Goal: Task Accomplishment & Management: Complete application form

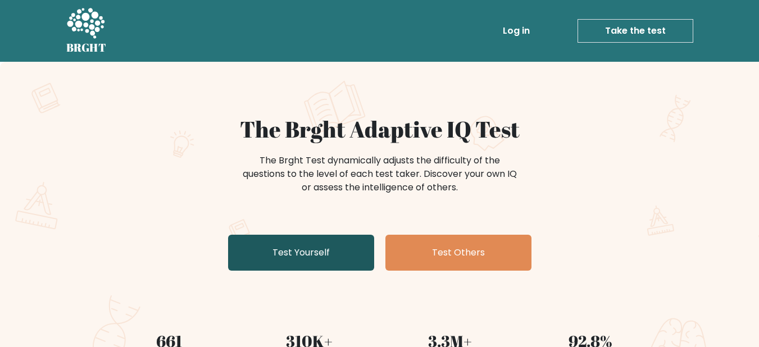
click at [330, 253] on link "Test Yourself" at bounding box center [301, 253] width 146 height 36
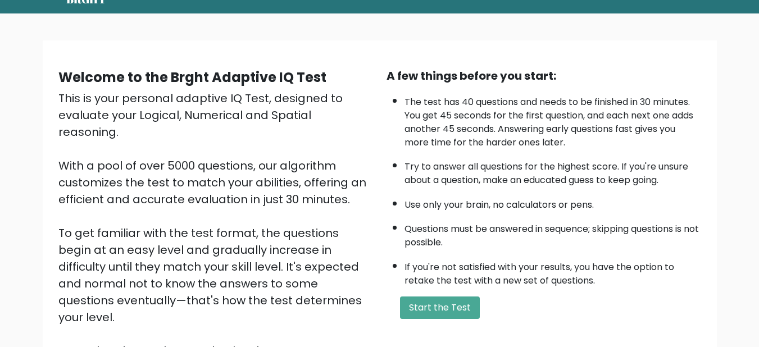
scroll to position [67, 0]
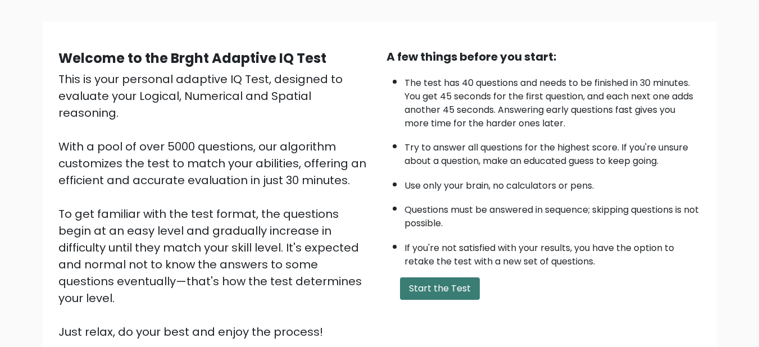
click at [418, 289] on button "Start the Test" at bounding box center [440, 289] width 80 height 22
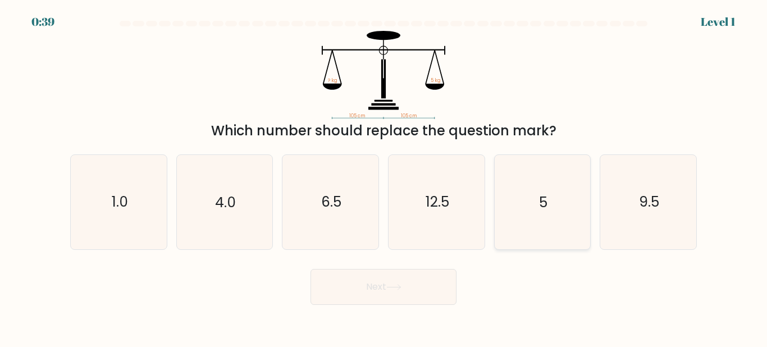
click at [534, 193] on icon "5" at bounding box center [542, 202] width 94 height 94
click at [384, 176] on input "e. 5" at bounding box center [384, 175] width 1 height 3
radio input "true"
click at [427, 294] on button "Next" at bounding box center [384, 287] width 146 height 36
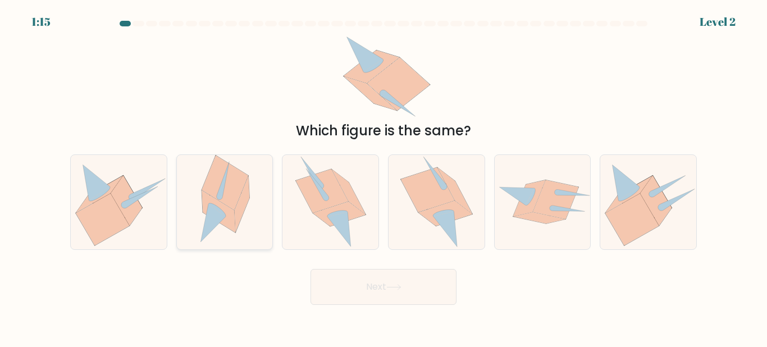
click at [212, 211] on icon at bounding box center [213, 223] width 25 height 38
click at [384, 176] on input "b." at bounding box center [384, 175] width 1 height 3
radio input "true"
click at [439, 226] on icon at bounding box center [437, 202] width 72 height 94
click at [384, 176] on input "d." at bounding box center [384, 175] width 1 height 3
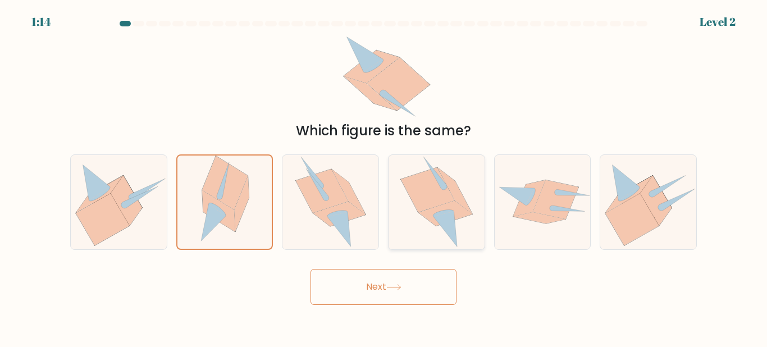
radio input "true"
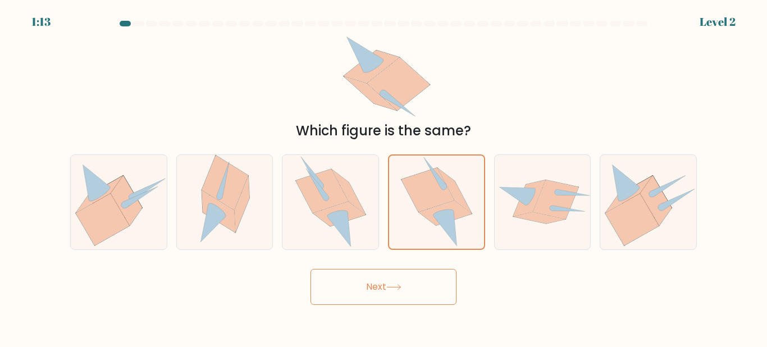
click at [402, 279] on button "Next" at bounding box center [384, 287] width 146 height 36
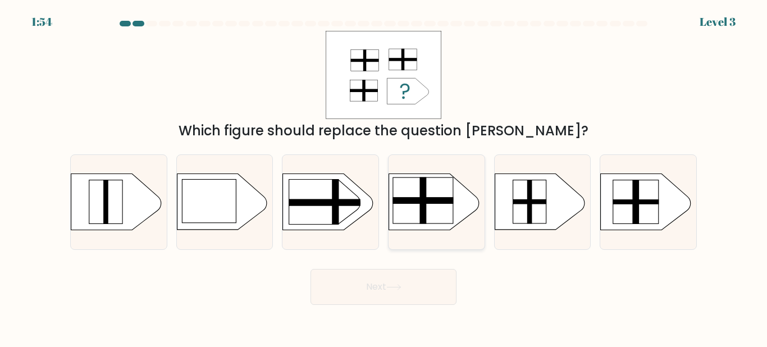
click at [448, 212] on rect at bounding box center [423, 201] width 60 height 46
click at [384, 176] on input "d." at bounding box center [384, 175] width 1 height 3
radio input "true"
click at [402, 290] on icon at bounding box center [394, 287] width 15 height 6
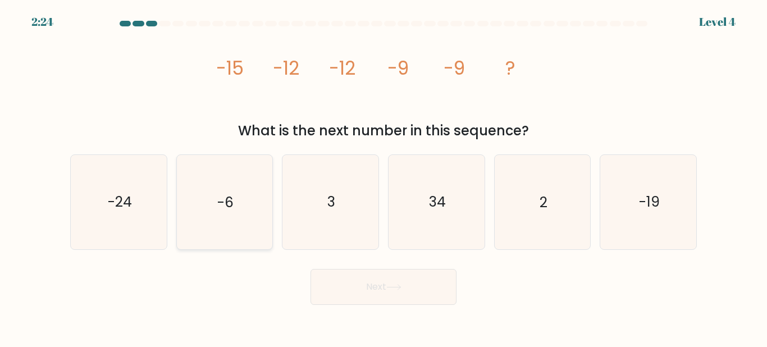
click at [224, 212] on icon "-6" at bounding box center [225, 202] width 94 height 94
click at [384, 176] on input "b. -6" at bounding box center [384, 175] width 1 height 3
radio input "true"
click at [397, 284] on icon at bounding box center [394, 287] width 15 height 6
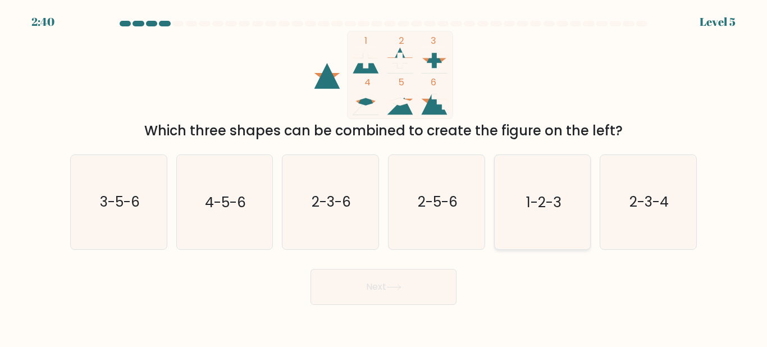
click at [517, 214] on icon "1-2-3" at bounding box center [542, 202] width 94 height 94
click at [384, 176] on input "e. 1-2-3" at bounding box center [384, 175] width 1 height 3
radio input "true"
click at [397, 299] on button "Next" at bounding box center [384, 287] width 146 height 36
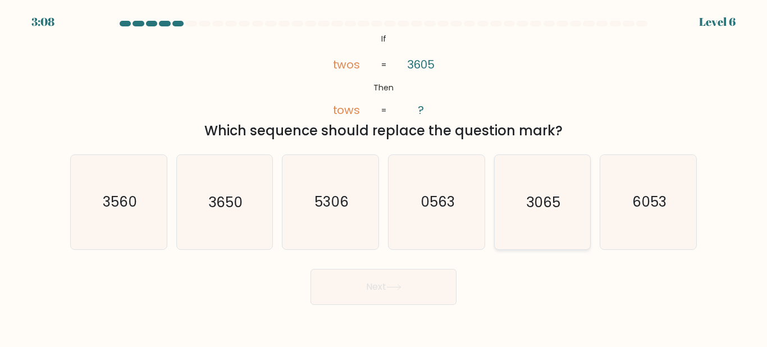
click at [544, 230] on icon "3065" at bounding box center [542, 202] width 94 height 94
click at [384, 176] on input "e. 3065" at bounding box center [384, 175] width 1 height 3
radio input "true"
click at [430, 283] on button "Next" at bounding box center [384, 287] width 146 height 36
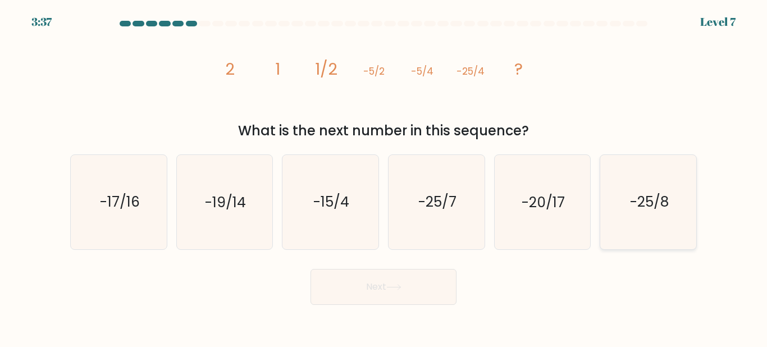
click at [638, 206] on text "-25/8" at bounding box center [649, 202] width 39 height 20
click at [384, 176] on input "f. -25/8" at bounding box center [384, 175] width 1 height 3
radio input "true"
click at [369, 289] on button "Next" at bounding box center [384, 287] width 146 height 36
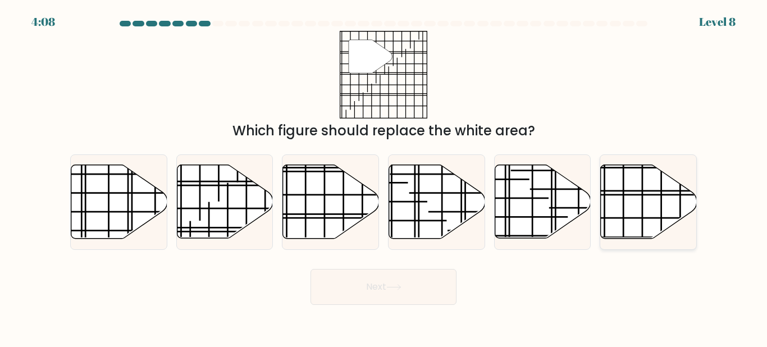
click at [625, 216] on icon at bounding box center [649, 202] width 96 height 74
click at [384, 176] on input "f." at bounding box center [384, 175] width 1 height 3
radio input "true"
click at [378, 289] on button "Next" at bounding box center [384, 287] width 146 height 36
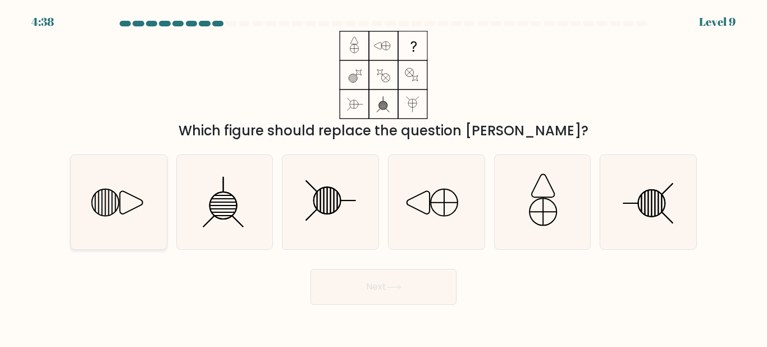
click at [133, 224] on icon at bounding box center [119, 202] width 94 height 94
click at [384, 176] on input "a." at bounding box center [384, 175] width 1 height 3
radio input "true"
click at [340, 283] on button "Next" at bounding box center [384, 287] width 146 height 36
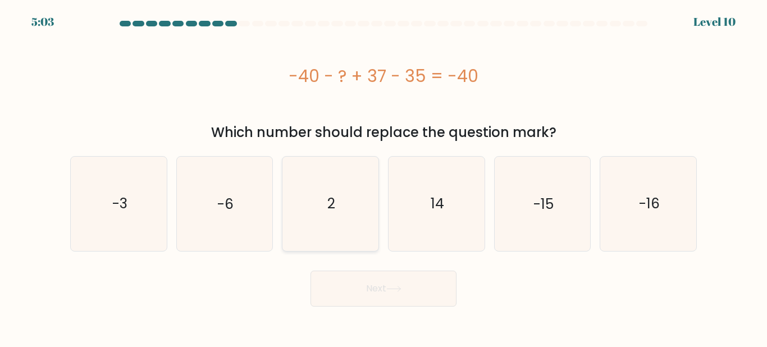
click at [351, 221] on icon "2" at bounding box center [331, 204] width 94 height 94
click at [384, 176] on input "c. 2" at bounding box center [384, 175] width 1 height 3
radio input "true"
click at [380, 302] on button "Next" at bounding box center [384, 289] width 146 height 36
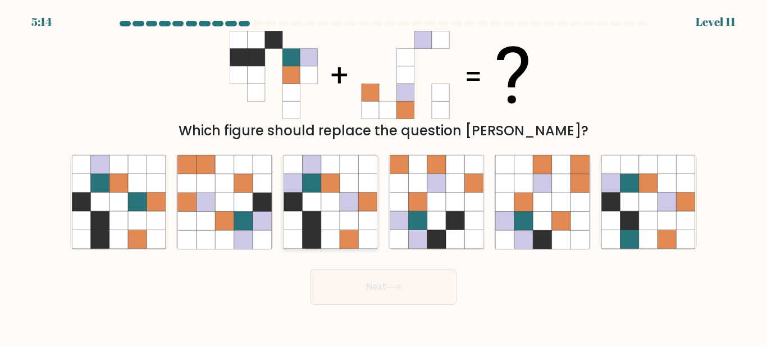
click at [298, 203] on icon at bounding box center [293, 202] width 19 height 19
click at [384, 176] on input "c." at bounding box center [384, 175] width 1 height 3
radio input "true"
click at [357, 293] on button "Next" at bounding box center [384, 287] width 146 height 36
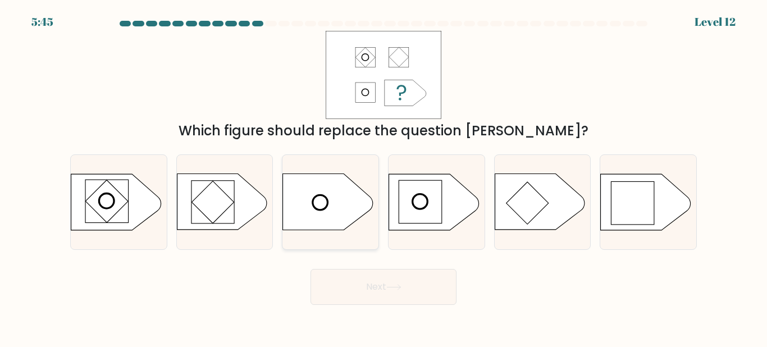
click at [306, 221] on icon at bounding box center [328, 202] width 90 height 56
click at [384, 176] on input "c." at bounding box center [384, 175] width 1 height 3
radio input "true"
click at [343, 283] on button "Next" at bounding box center [384, 287] width 146 height 36
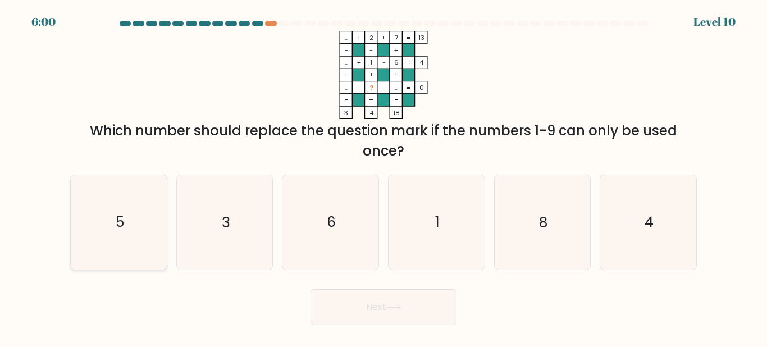
click at [143, 238] on icon "5" at bounding box center [119, 222] width 94 height 94
click at [384, 176] on input "a. 5" at bounding box center [384, 175] width 1 height 3
radio input "true"
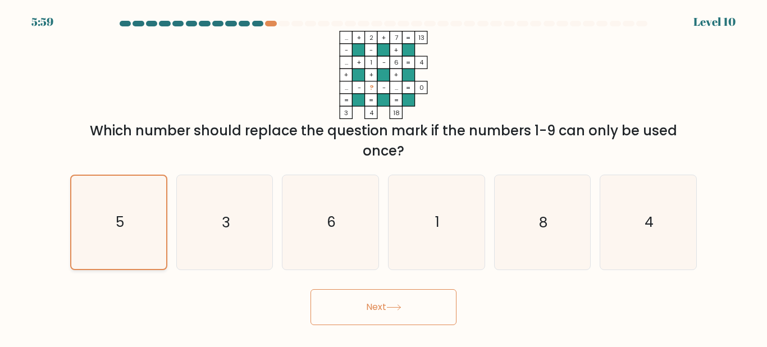
click at [143, 238] on icon "5" at bounding box center [118, 222] width 93 height 93
click at [384, 176] on input "a. 5" at bounding box center [384, 175] width 1 height 3
click at [508, 240] on icon "8" at bounding box center [542, 222] width 94 height 94
click at [384, 176] on input "e. 8" at bounding box center [384, 175] width 1 height 3
radio input "true"
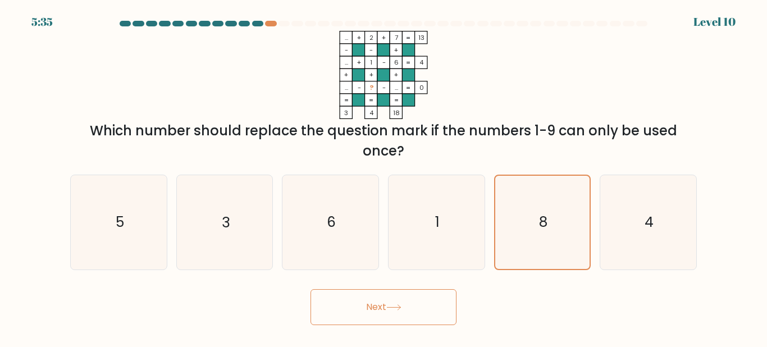
click at [415, 311] on button "Next" at bounding box center [384, 307] width 146 height 36
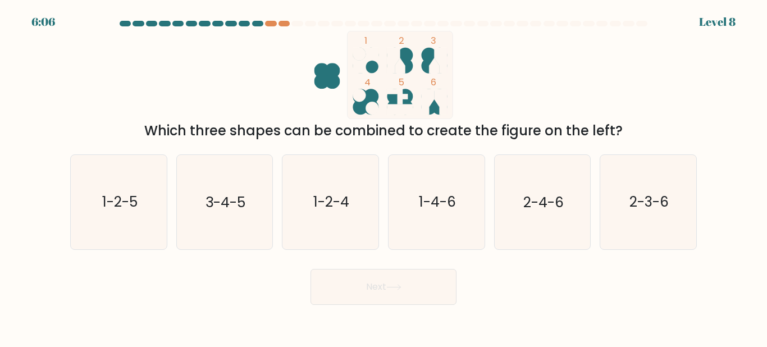
click at [403, 58] on ellipse at bounding box center [405, 55] width 15 height 15
click at [638, 219] on icon "2-3-6" at bounding box center [649, 202] width 94 height 94
click at [384, 176] on input "f. 2-3-6" at bounding box center [384, 175] width 1 height 3
radio input "true"
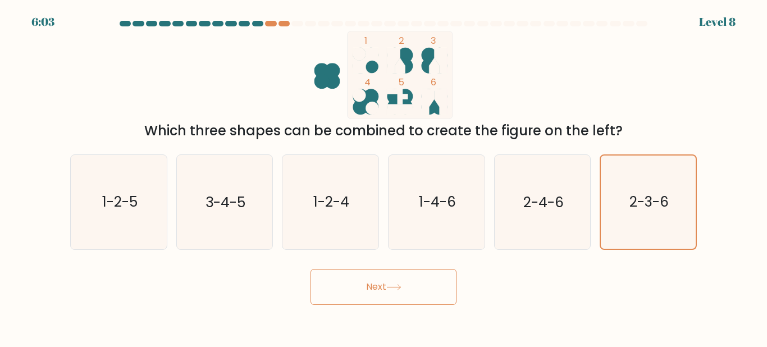
click at [396, 287] on icon at bounding box center [394, 287] width 15 height 6
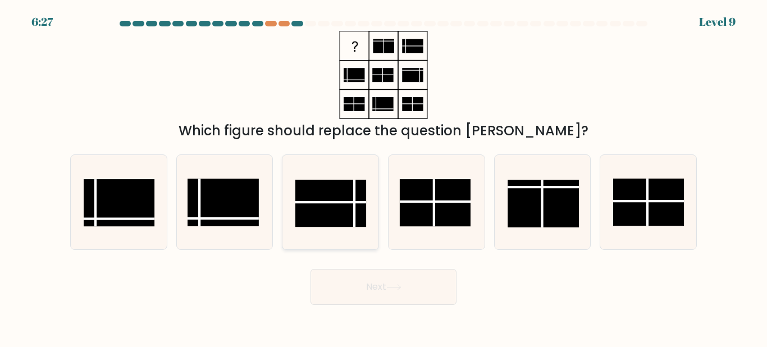
click at [335, 201] on rect at bounding box center [331, 203] width 71 height 47
click at [384, 176] on input "c." at bounding box center [384, 175] width 1 height 3
radio input "true"
click at [367, 298] on button "Next" at bounding box center [384, 287] width 146 height 36
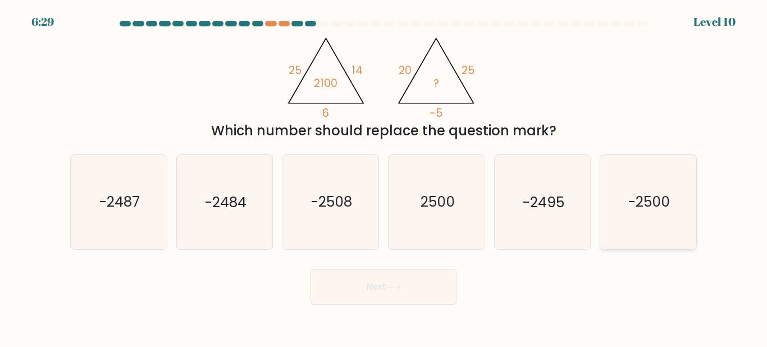
click at [642, 203] on text "-2500" at bounding box center [650, 202] width 42 height 20
click at [384, 176] on input "f. -2500" at bounding box center [384, 175] width 1 height 3
radio input "true"
click at [411, 293] on button "Next" at bounding box center [384, 287] width 146 height 36
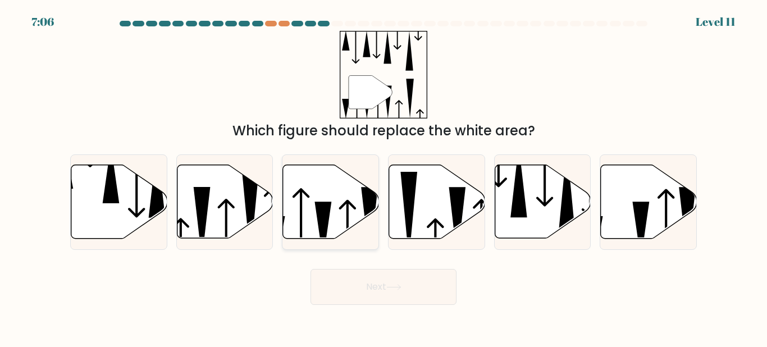
click at [311, 201] on icon at bounding box center [331, 202] width 96 height 74
click at [384, 176] on input "c." at bounding box center [384, 175] width 1 height 3
radio input "true"
click at [360, 287] on button "Next" at bounding box center [384, 287] width 146 height 36
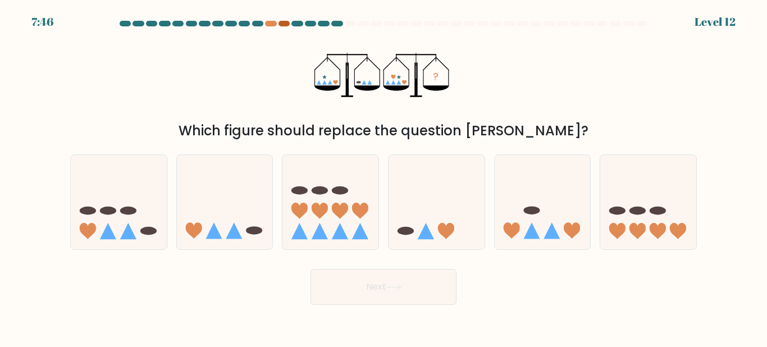
click at [284, 22] on div at bounding box center [284, 24] width 11 height 6
click at [272, 25] on div at bounding box center [270, 24] width 11 height 6
click at [547, 219] on icon at bounding box center [543, 201] width 96 height 79
click at [384, 176] on input "e." at bounding box center [384, 175] width 1 height 3
radio input "true"
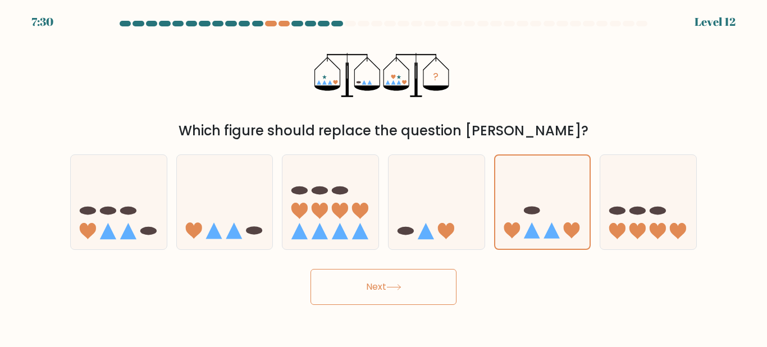
click at [430, 287] on button "Next" at bounding box center [384, 287] width 146 height 36
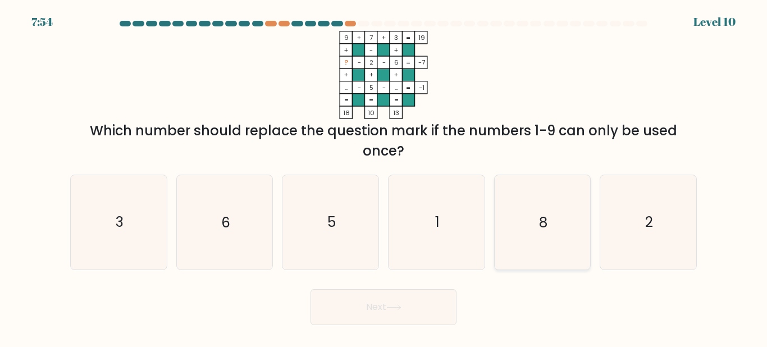
click at [553, 224] on icon "8" at bounding box center [542, 222] width 94 height 94
click at [384, 176] on input "e. 8" at bounding box center [384, 175] width 1 height 3
radio input "true"
click at [407, 304] on button "Next" at bounding box center [384, 307] width 146 height 36
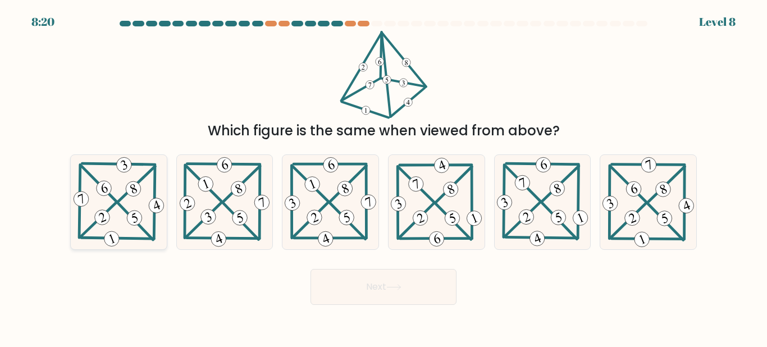
click at [119, 192] on icon at bounding box center [119, 202] width 96 height 94
click at [384, 176] on input "a." at bounding box center [384, 175] width 1 height 3
radio input "true"
click at [383, 285] on button "Next" at bounding box center [384, 287] width 146 height 36
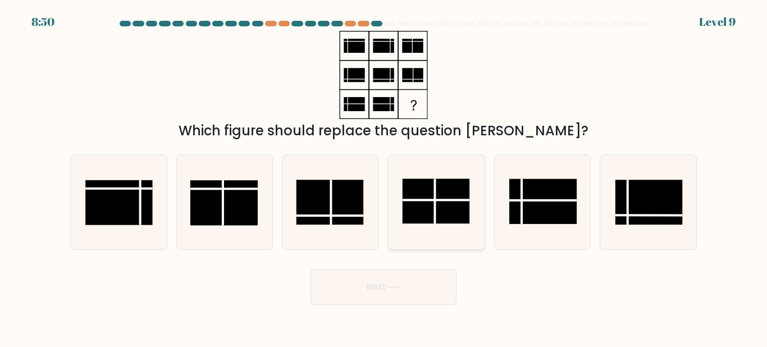
click at [406, 203] on rect at bounding box center [435, 201] width 67 height 45
click at [384, 176] on input "d." at bounding box center [384, 175] width 1 height 3
radio input "true"
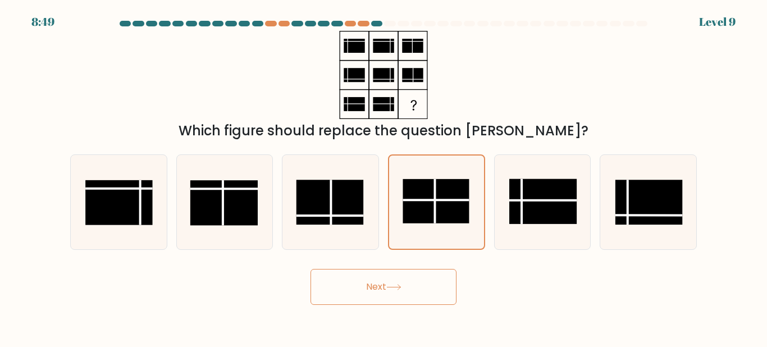
click at [376, 292] on button "Next" at bounding box center [384, 287] width 146 height 36
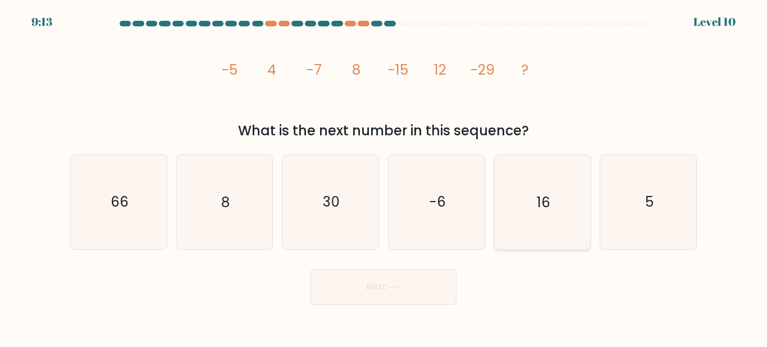
click at [540, 213] on icon "16" at bounding box center [542, 202] width 94 height 94
click at [384, 176] on input "e. 16" at bounding box center [384, 175] width 1 height 3
radio input "true"
click at [404, 294] on button "Next" at bounding box center [384, 287] width 146 height 36
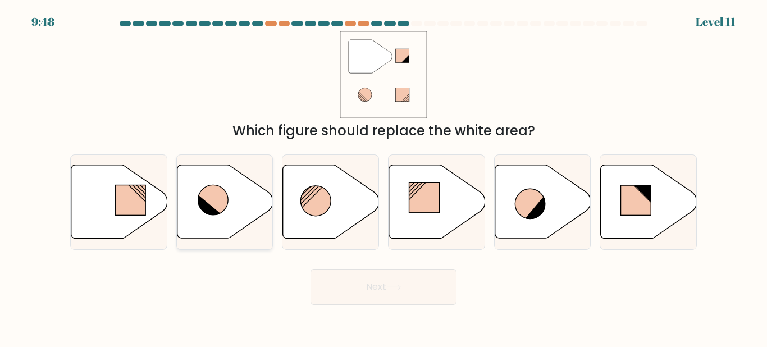
click at [269, 240] on div at bounding box center [224, 201] width 97 height 95
click at [384, 176] on input "b." at bounding box center [384, 175] width 1 height 3
radio input "true"
click at [348, 276] on button "Next" at bounding box center [384, 287] width 146 height 36
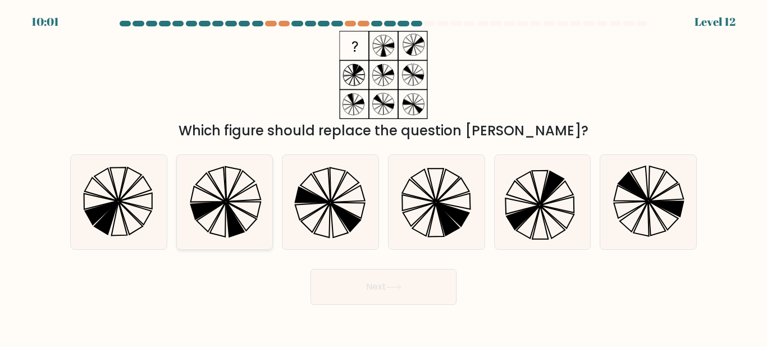
click at [227, 209] on icon at bounding box center [235, 219] width 18 height 34
click at [384, 176] on input "b." at bounding box center [384, 175] width 1 height 3
radio input "true"
click at [379, 289] on button "Next" at bounding box center [384, 287] width 146 height 36
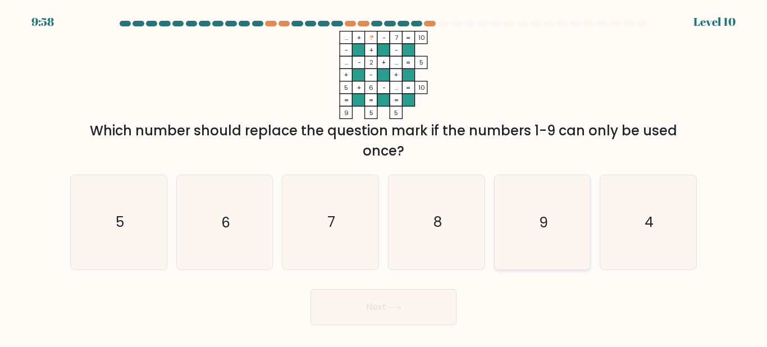
click at [538, 223] on icon "9" at bounding box center [542, 222] width 94 height 94
click at [384, 176] on input "e. 9" at bounding box center [384, 175] width 1 height 3
radio input "true"
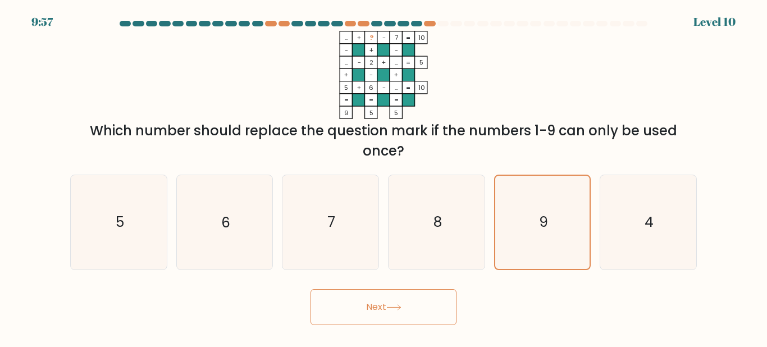
click at [397, 319] on button "Next" at bounding box center [384, 307] width 146 height 36
click at [393, 308] on icon at bounding box center [394, 307] width 15 height 6
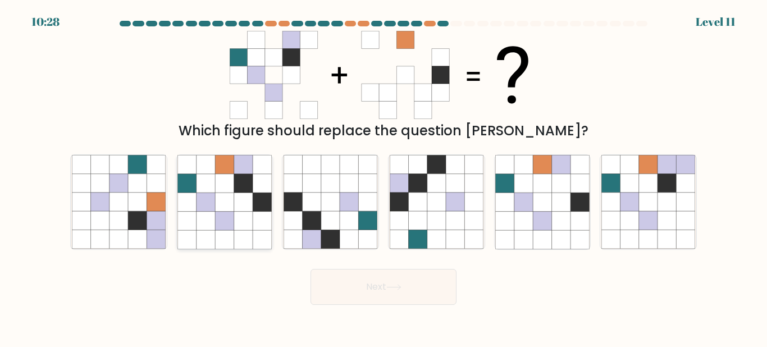
click at [243, 214] on icon at bounding box center [243, 221] width 19 height 19
click at [384, 176] on input "b." at bounding box center [384, 175] width 1 height 3
radio input "true"
click at [380, 295] on button "Next" at bounding box center [384, 287] width 146 height 36
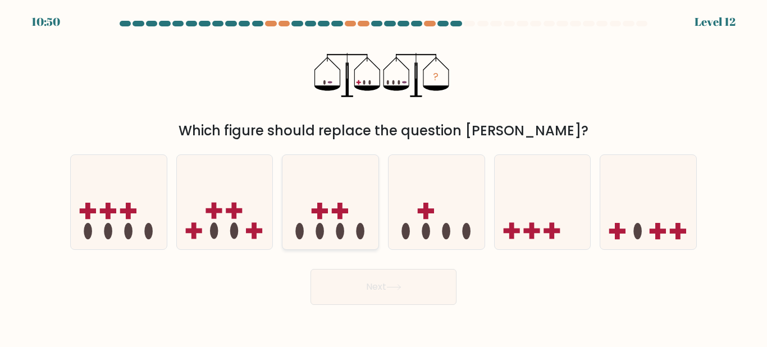
click at [339, 183] on icon at bounding box center [331, 201] width 96 height 79
click at [384, 176] on input "c." at bounding box center [384, 175] width 1 height 3
radio input "true"
click at [408, 301] on button "Next" at bounding box center [384, 287] width 146 height 36
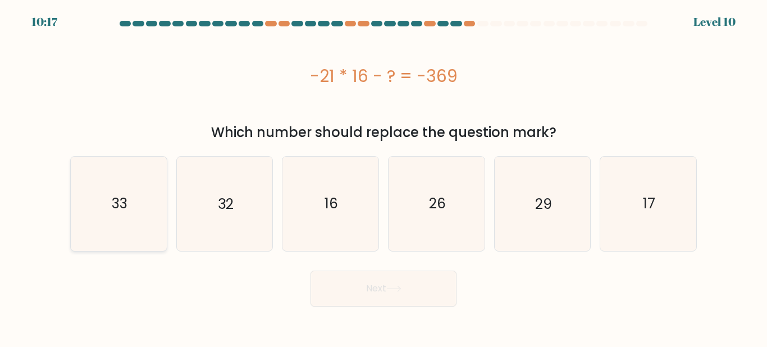
click at [94, 190] on icon "33" at bounding box center [119, 204] width 94 height 94
click at [384, 176] on input "a. 33" at bounding box center [384, 175] width 1 height 3
radio input "true"
click at [356, 293] on button "Next" at bounding box center [384, 289] width 146 height 36
click at [356, 290] on button "Next" at bounding box center [384, 289] width 146 height 36
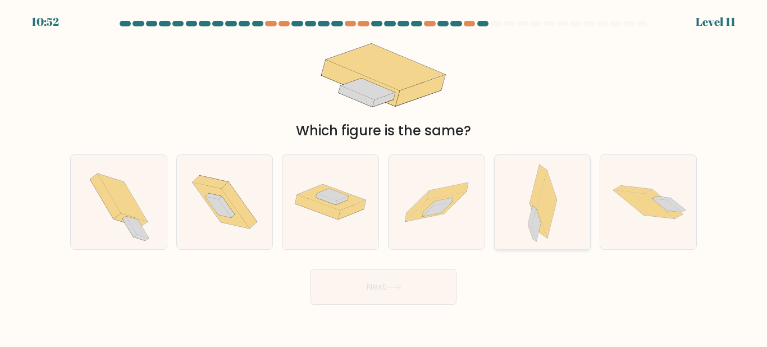
click at [554, 224] on icon at bounding box center [543, 202] width 30 height 94
click at [384, 176] on input "e." at bounding box center [384, 175] width 1 height 3
radio input "true"
click at [347, 299] on button "Next" at bounding box center [384, 287] width 146 height 36
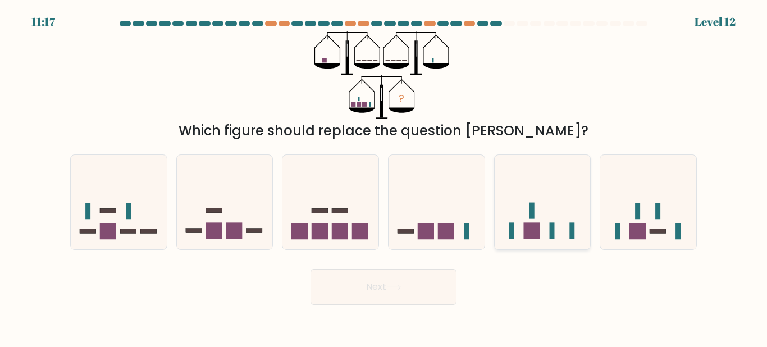
click at [563, 234] on icon at bounding box center [543, 201] width 96 height 79
click at [384, 176] on input "e." at bounding box center [384, 175] width 1 height 3
radio input "true"
click at [421, 302] on button "Next" at bounding box center [384, 287] width 146 height 36
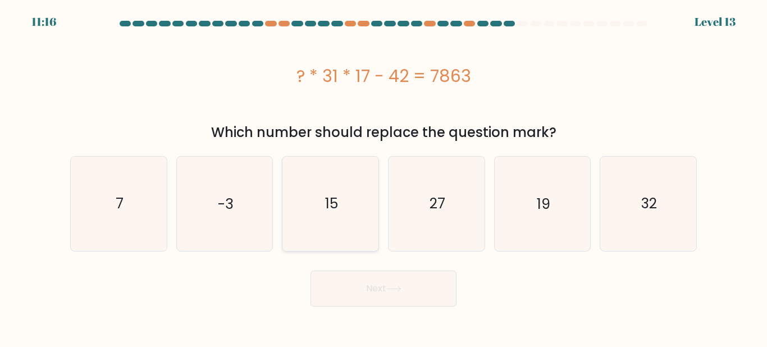
drag, startPoint x: 350, startPoint y: 237, endPoint x: 356, endPoint y: 245, distance: 10.4
click at [351, 237] on icon "15" at bounding box center [331, 204] width 94 height 94
click at [384, 176] on input "c. 15" at bounding box center [384, 175] width 1 height 3
radio input "true"
drag, startPoint x: 358, startPoint y: 300, endPoint x: 358, endPoint y: 294, distance: 6.2
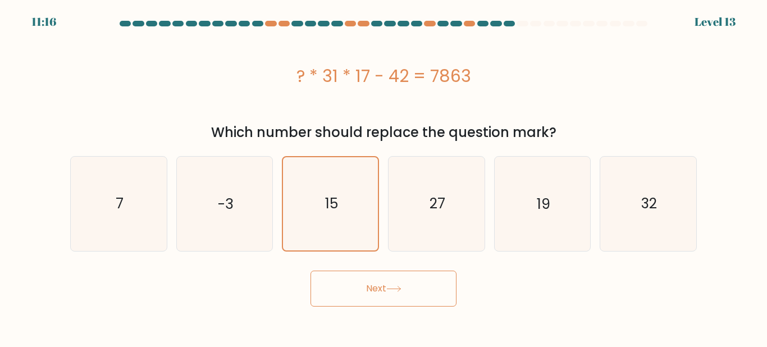
click at [358, 296] on button "Next" at bounding box center [384, 289] width 146 height 36
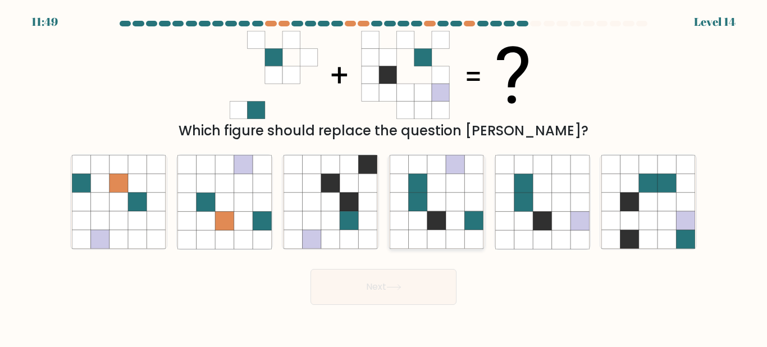
click at [440, 221] on icon at bounding box center [437, 221] width 19 height 19
click at [384, 176] on input "d." at bounding box center [384, 175] width 1 height 3
radio input "true"
drag, startPoint x: 412, startPoint y: 304, endPoint x: 415, endPoint y: 296, distance: 8.6
click at [413, 301] on button "Next" at bounding box center [384, 287] width 146 height 36
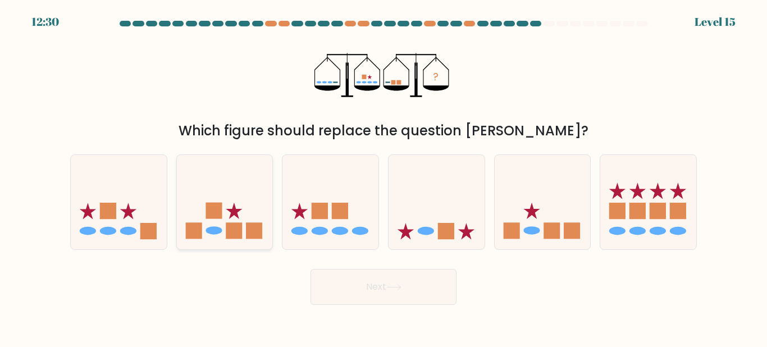
click at [218, 213] on rect at bounding box center [214, 211] width 16 height 16
click at [384, 176] on input "b." at bounding box center [384, 175] width 1 height 3
radio input "true"
click at [408, 294] on button "Next" at bounding box center [384, 287] width 146 height 36
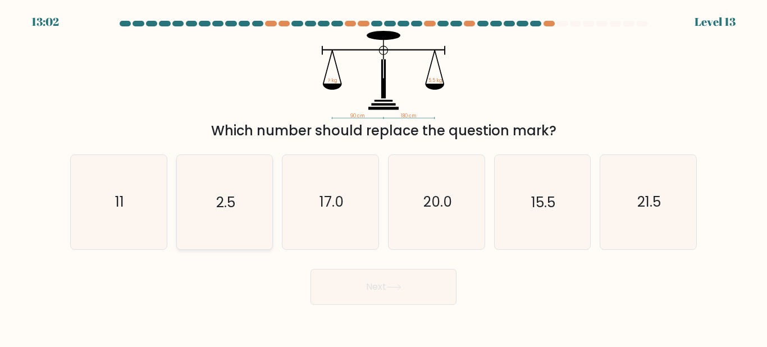
click at [235, 238] on icon "2.5" at bounding box center [225, 202] width 94 height 94
click at [384, 176] on input "b. 2.5" at bounding box center [384, 175] width 1 height 3
radio input "true"
click at [471, 231] on icon "20.0" at bounding box center [437, 202] width 94 height 94
click at [384, 176] on input "d. 20.0" at bounding box center [384, 175] width 1 height 3
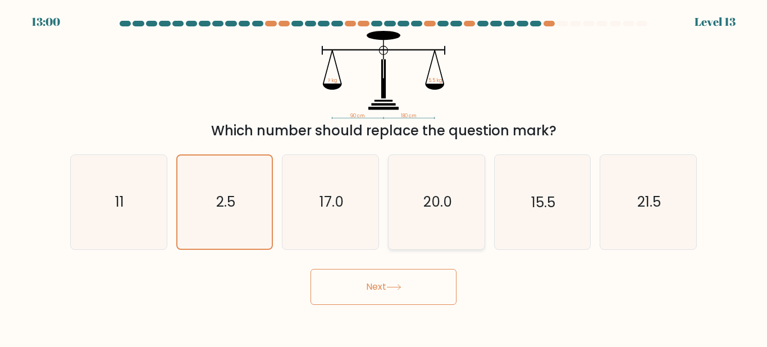
radio input "true"
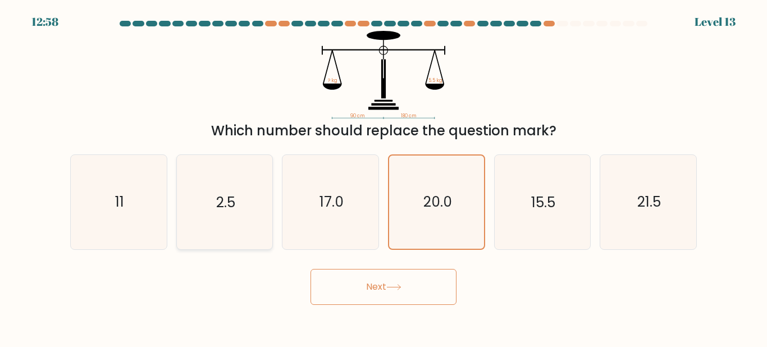
click at [248, 235] on icon "2.5" at bounding box center [225, 202] width 94 height 94
click at [384, 176] on input "b. 2.5" at bounding box center [384, 175] width 1 height 3
radio input "true"
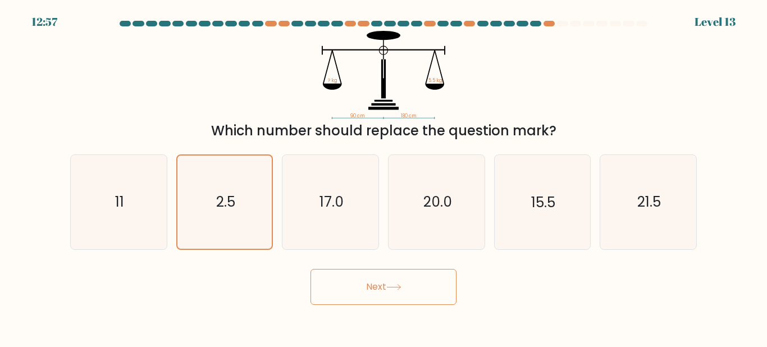
click at [371, 291] on button "Next" at bounding box center [384, 287] width 146 height 36
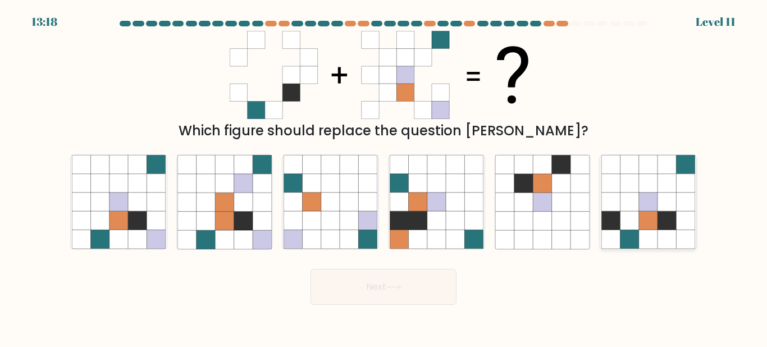
click at [649, 220] on icon at bounding box center [648, 221] width 19 height 19
click at [384, 176] on input "f." at bounding box center [384, 175] width 1 height 3
radio input "true"
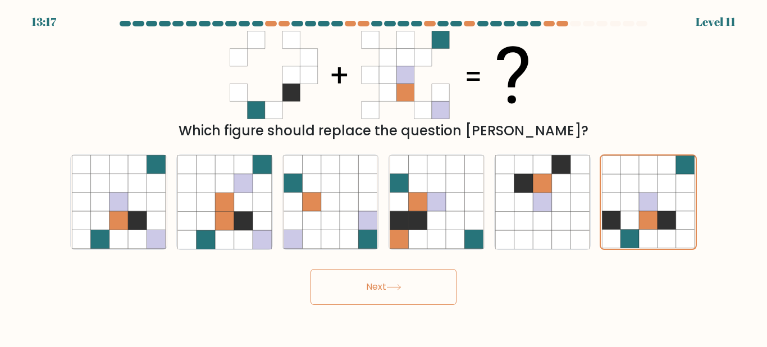
click at [400, 287] on icon at bounding box center [394, 287] width 15 height 6
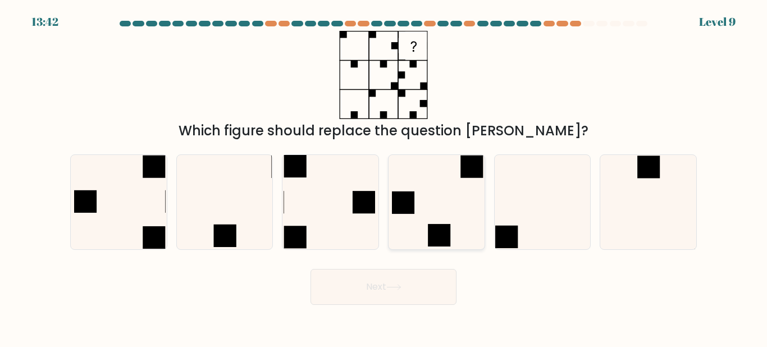
click at [419, 222] on icon at bounding box center [437, 202] width 94 height 94
click at [384, 176] on input "d." at bounding box center [384, 175] width 1 height 3
radio input "true"
click at [370, 246] on icon at bounding box center [331, 202] width 94 height 94
click at [384, 176] on input "c." at bounding box center [384, 175] width 1 height 3
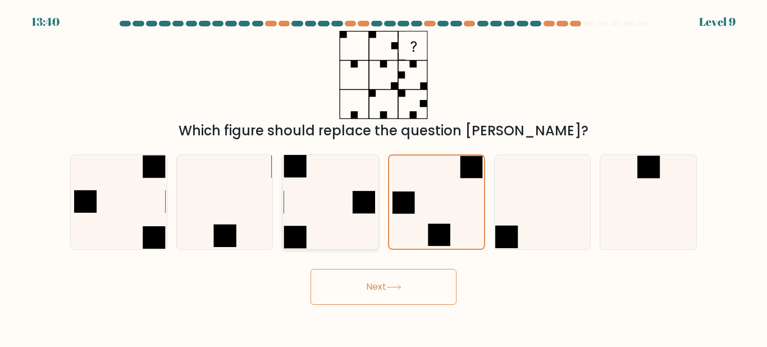
radio input "true"
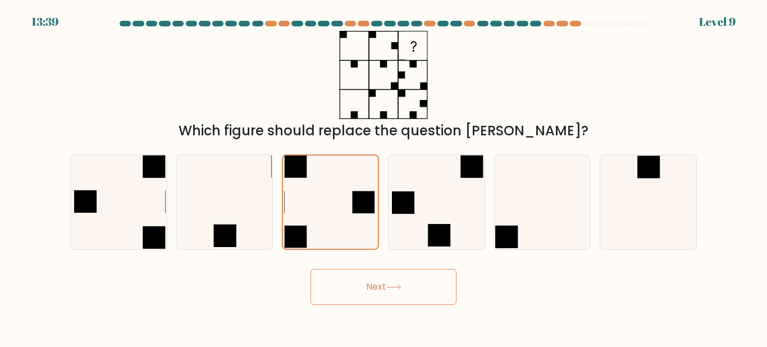
click at [377, 287] on button "Next" at bounding box center [384, 287] width 146 height 36
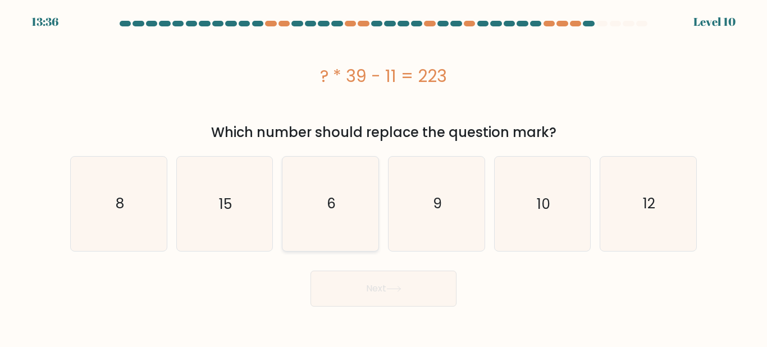
click at [326, 202] on icon "6" at bounding box center [331, 204] width 94 height 94
click at [384, 176] on input "c. 6" at bounding box center [384, 175] width 1 height 3
radio input "true"
click at [419, 302] on button "Next" at bounding box center [384, 289] width 146 height 36
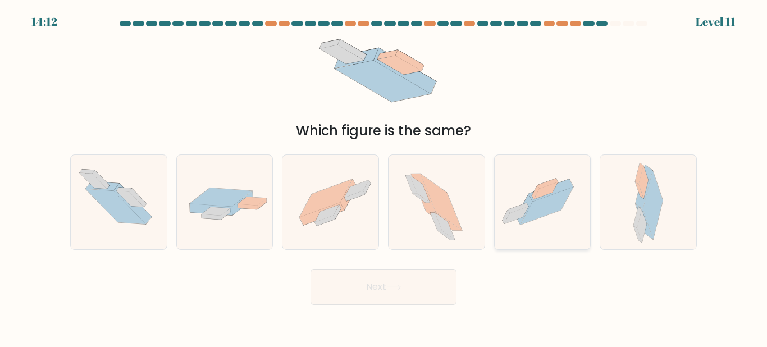
click at [562, 233] on icon at bounding box center [543, 202] width 96 height 72
click at [384, 176] on input "e." at bounding box center [384, 175] width 1 height 3
radio input "true"
click at [401, 300] on button "Next" at bounding box center [384, 287] width 146 height 36
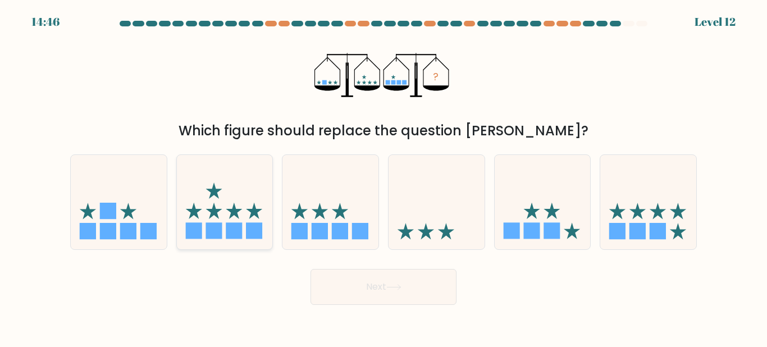
click at [217, 220] on icon at bounding box center [225, 201] width 96 height 79
click at [384, 176] on input "b." at bounding box center [384, 175] width 1 height 3
radio input "true"
click at [652, 208] on icon at bounding box center [649, 201] width 96 height 79
click at [384, 176] on input "f." at bounding box center [384, 175] width 1 height 3
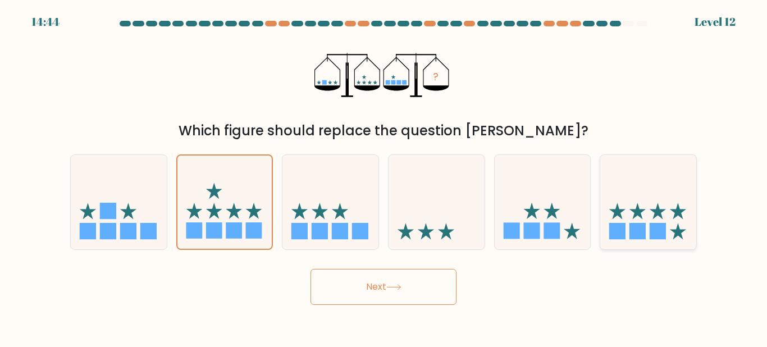
radio input "true"
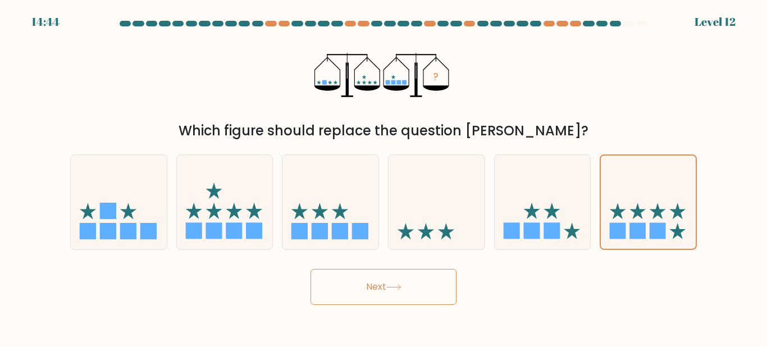
click at [410, 275] on button "Next" at bounding box center [384, 287] width 146 height 36
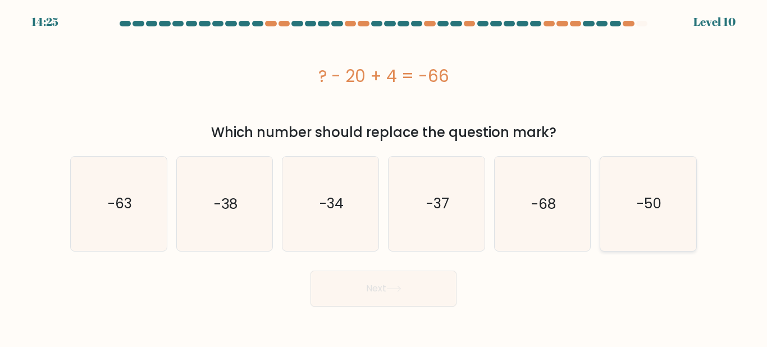
click at [619, 217] on icon "-50" at bounding box center [649, 204] width 94 height 94
click at [384, 176] on input "f. -50" at bounding box center [384, 175] width 1 height 3
radio input "true"
click at [426, 308] on body "14:25 Level 10" at bounding box center [383, 173] width 767 height 347
click at [413, 301] on button "Next" at bounding box center [384, 289] width 146 height 36
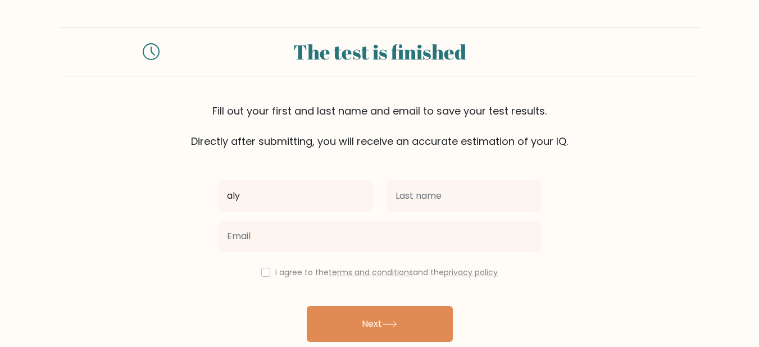
type input "aly"
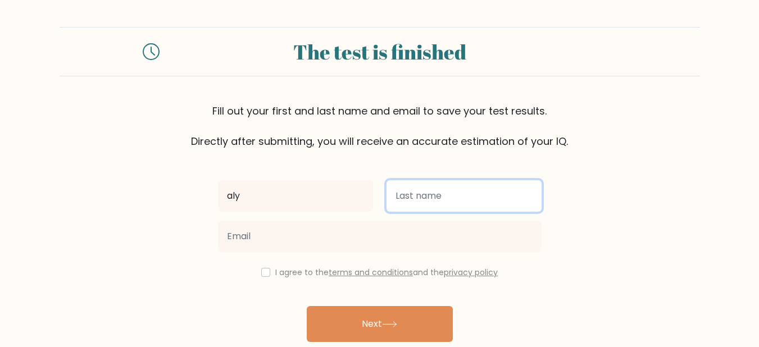
click at [506, 200] on input "text" at bounding box center [464, 195] width 155 height 31
type input "l"
type input "h"
type input "leon"
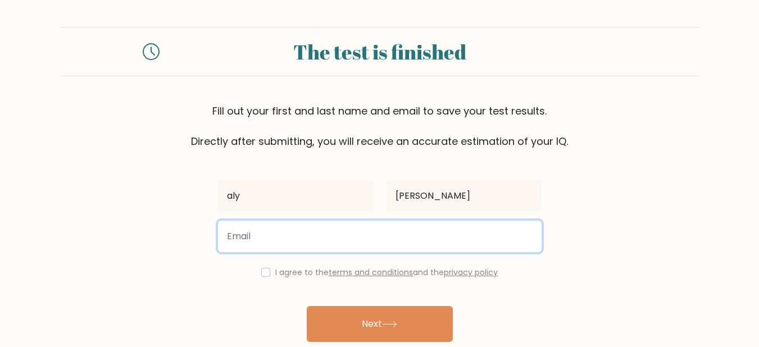
click at [405, 243] on input "email" at bounding box center [380, 236] width 324 height 31
type input "b"
click at [278, 235] on input "email" at bounding box center [380, 236] width 324 height 31
type input "alaynaashraf10@gmail.com"
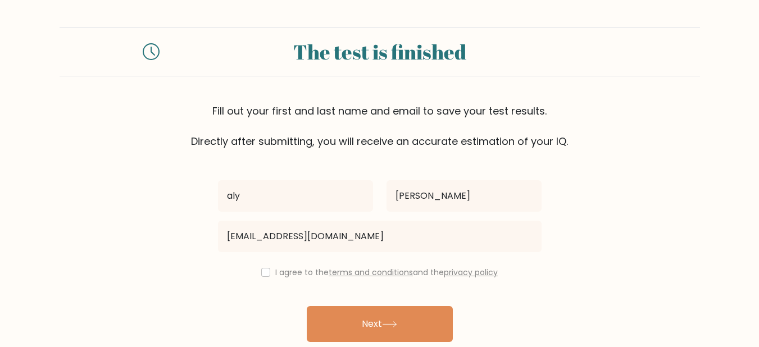
click at [289, 272] on label "I agree to the terms and conditions and the privacy policy" at bounding box center [386, 272] width 222 height 11
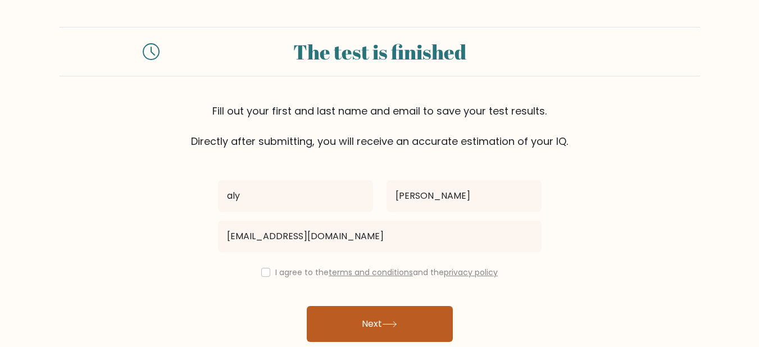
click at [351, 328] on button "Next" at bounding box center [380, 324] width 146 height 36
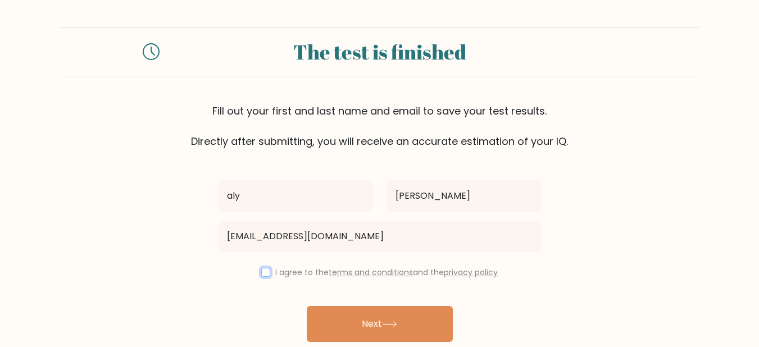
click at [261, 270] on input "checkbox" at bounding box center [265, 272] width 9 height 9
checkbox input "true"
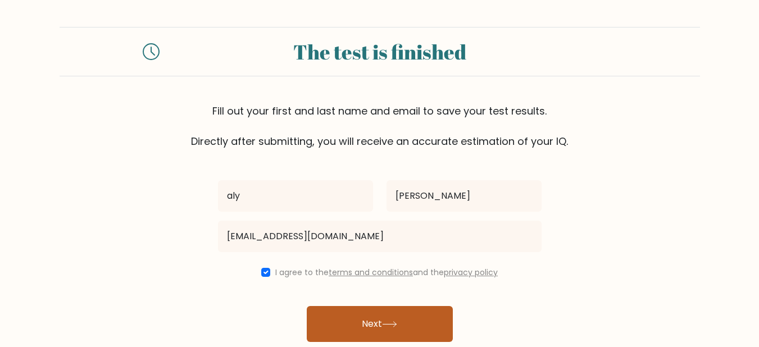
click at [354, 330] on button "Next" at bounding box center [380, 324] width 146 height 36
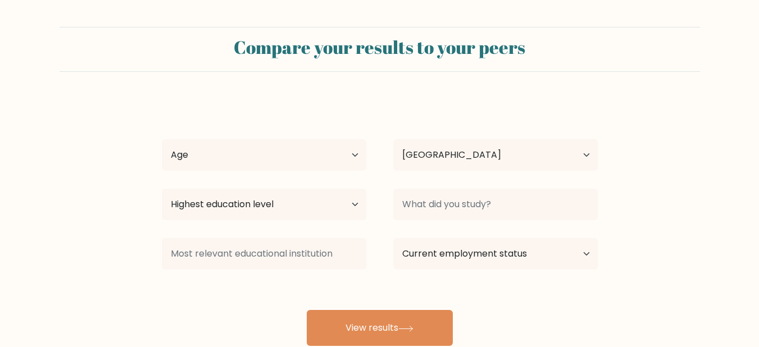
select select "IN"
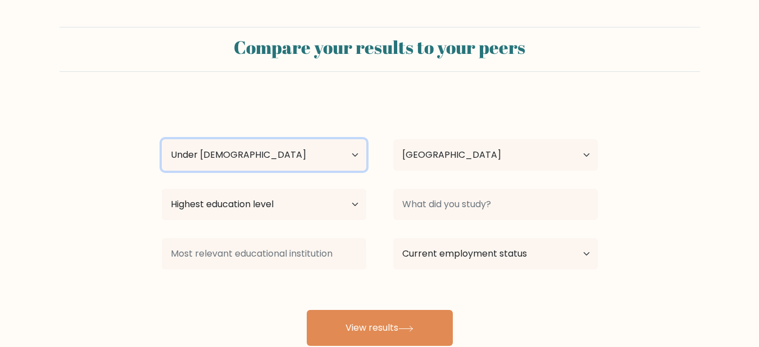
click at [162, 139] on select "Age Under 18 years old 18-24 years old 25-34 years old 35-44 years old 45-54 ye…" at bounding box center [264, 154] width 204 height 31
select select "18_24"
click at [162, 139] on select "Age Under 18 years old 18-24 years old 25-34 years old 35-44 years old 45-54 ye…" at bounding box center [264, 154] width 204 height 31
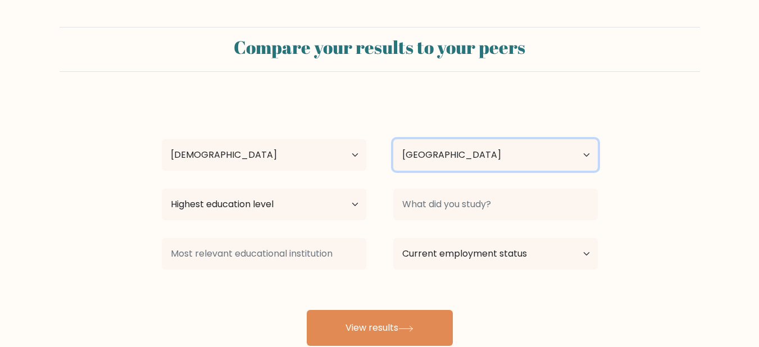
click at [393, 139] on select "Country Afghanistan Albania Algeria American Samoa Andorra Angola Anguilla Anta…" at bounding box center [495, 154] width 204 height 31
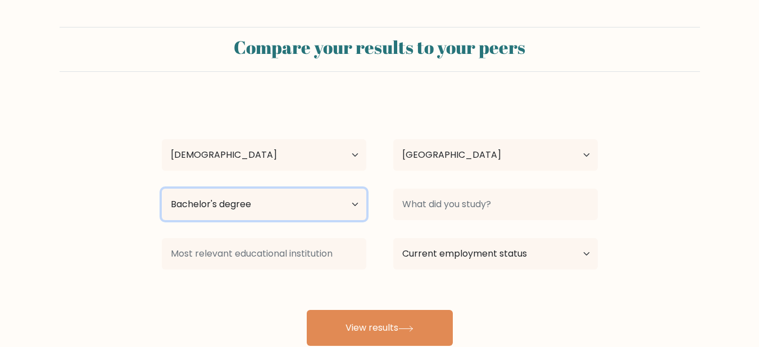
click at [162, 189] on select "Highest education level No schooling Primary Lower Secondary Upper Secondary Oc…" at bounding box center [264, 204] width 204 height 31
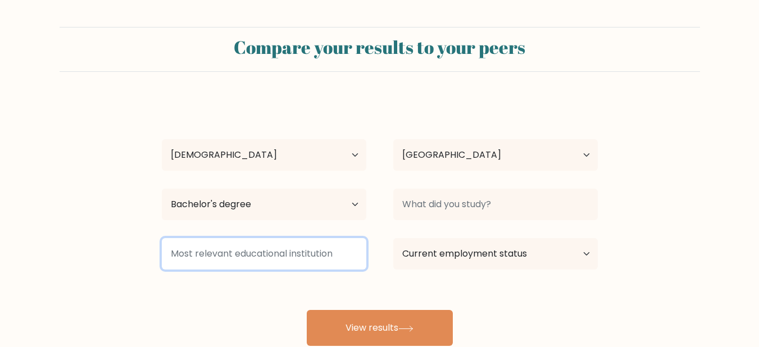
click at [228, 254] on input at bounding box center [264, 253] width 204 height 31
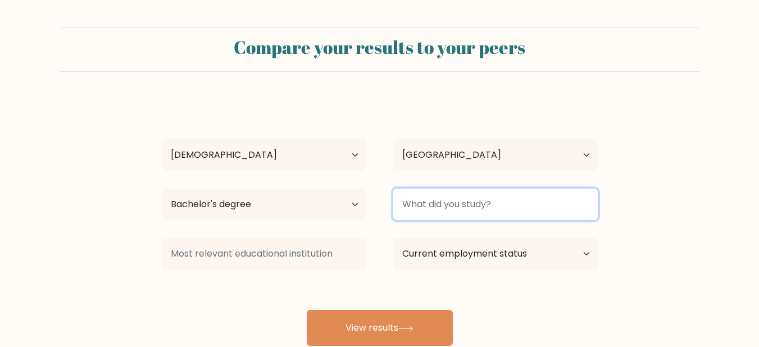
click at [463, 199] on input at bounding box center [495, 204] width 204 height 31
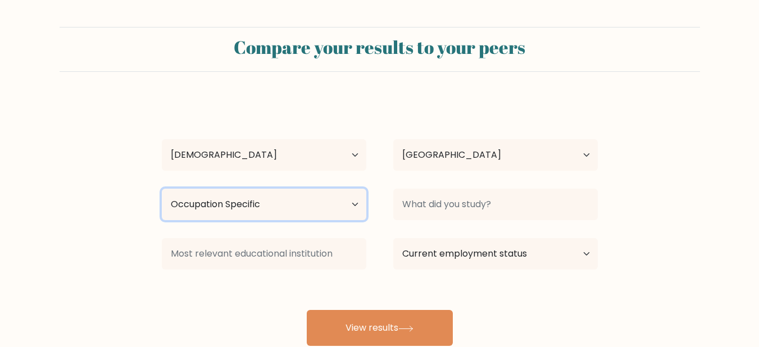
click at [162, 189] on select "Highest education level No schooling Primary Lower Secondary Upper Secondary Oc…" at bounding box center [264, 204] width 204 height 31
select select "doctoral_degree"
click at [162, 189] on select "Highest education level No schooling Primary Lower Secondary Upper Secondary Oc…" at bounding box center [264, 204] width 204 height 31
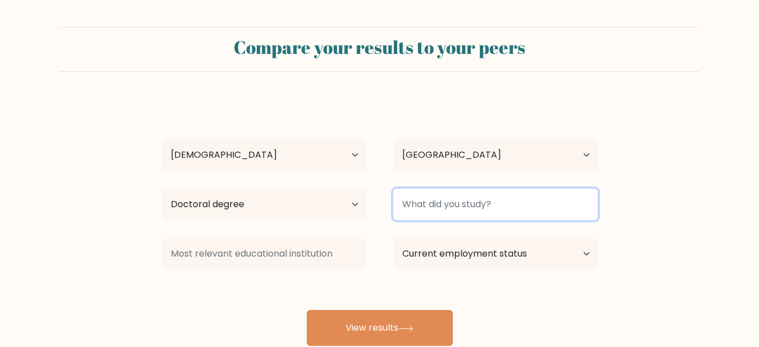
click at [430, 192] on input at bounding box center [495, 204] width 204 height 31
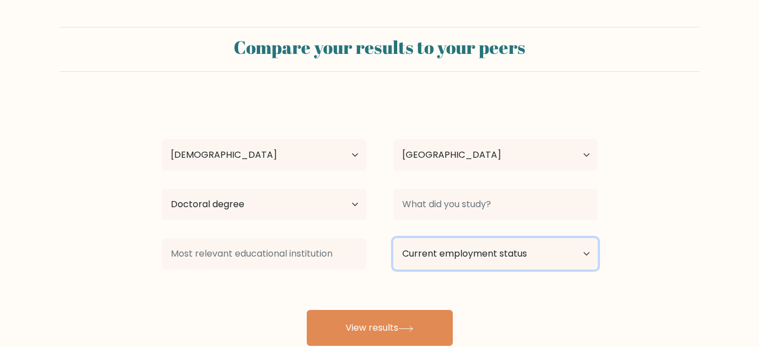
select select "student"
click at [393, 238] on select "Current employment status Employed Student Retired Other / prefer not to answer" at bounding box center [495, 253] width 204 height 31
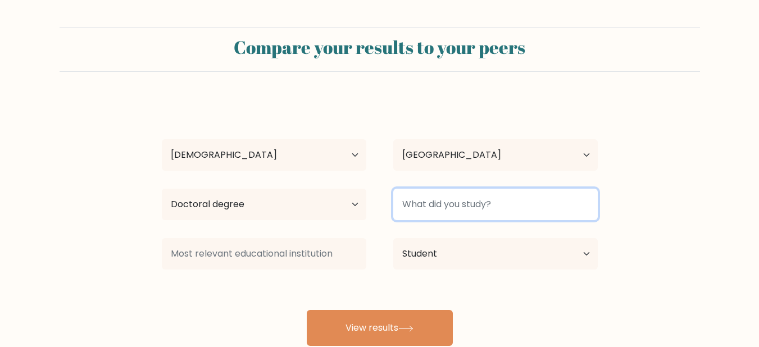
click at [433, 212] on input at bounding box center [495, 204] width 204 height 31
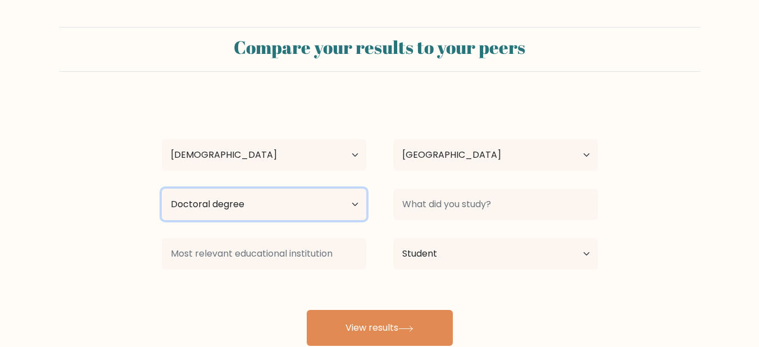
click at [162, 189] on select "Highest education level No schooling Primary Lower Secondary Upper Secondary Oc…" at bounding box center [264, 204] width 204 height 31
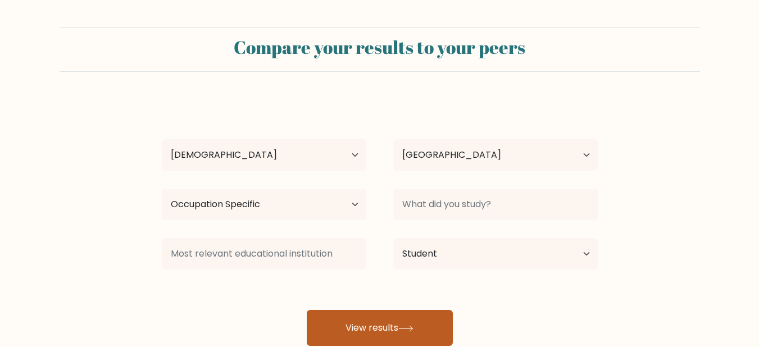
click at [346, 324] on button "View results" at bounding box center [380, 328] width 146 height 36
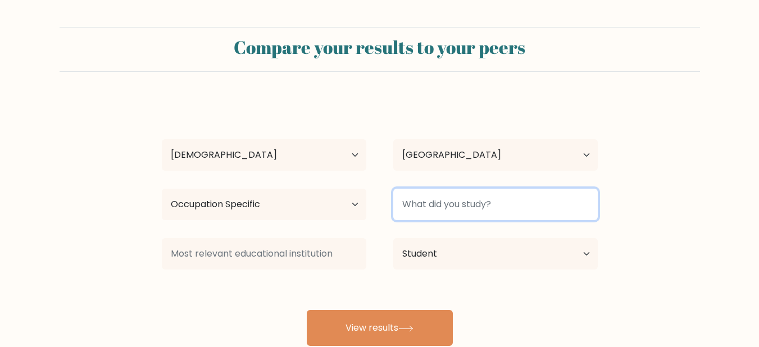
click at [415, 208] on input at bounding box center [495, 204] width 204 height 31
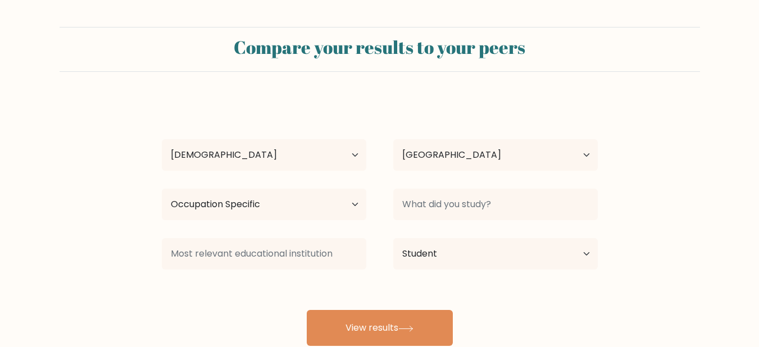
click at [369, 208] on div "Highest education level No schooling Primary Lower Secondary Upper Secondary Oc…" at bounding box center [263, 204] width 231 height 40
select select "doctoral_degree"
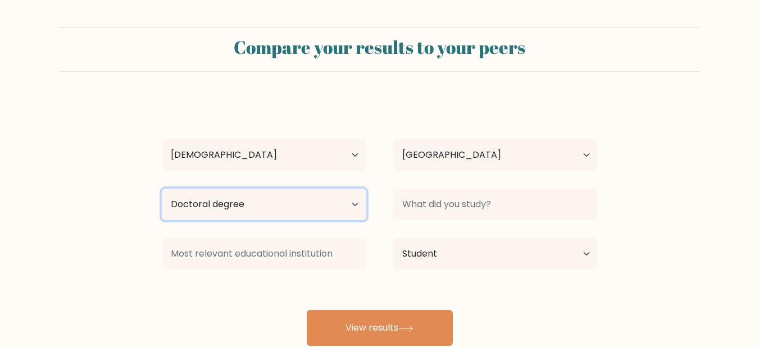
click at [162, 189] on select "Highest education level No schooling Primary Lower Secondary Upper Secondary Oc…" at bounding box center [264, 204] width 204 height 31
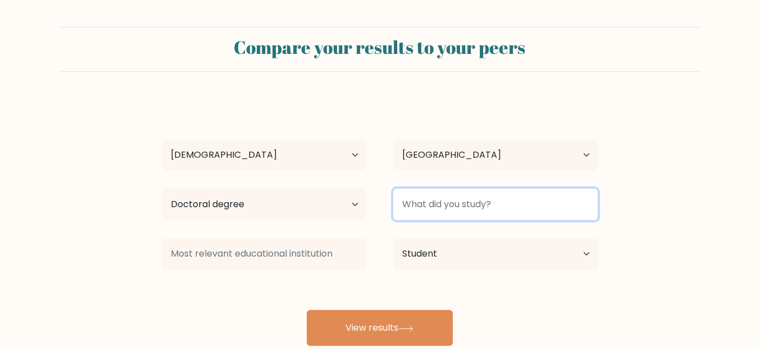
click at [419, 196] on input at bounding box center [495, 204] width 204 height 31
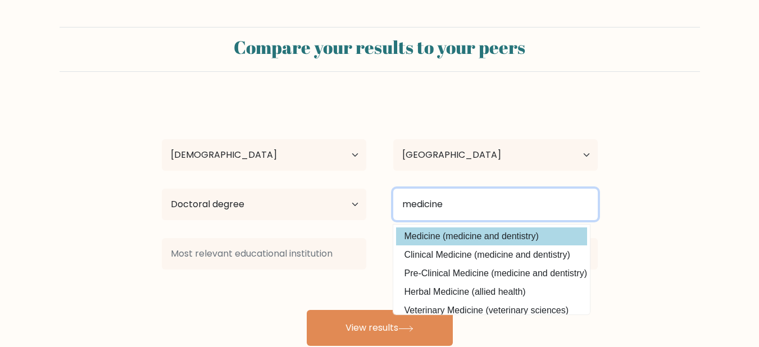
type input "medicine"
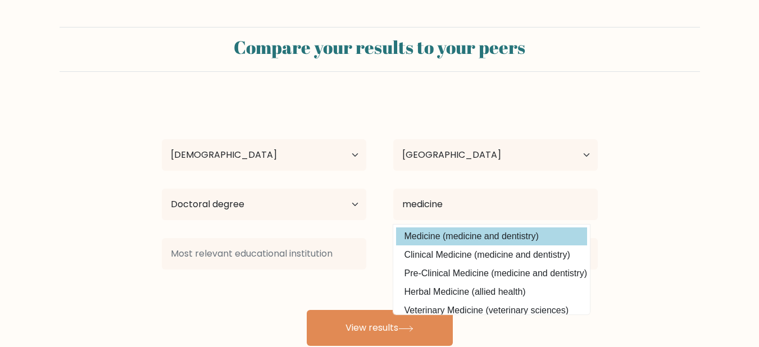
click at [459, 238] on div "aly leon Age Under 18 years old 18-24 years old 25-34 years old 35-44 years old…" at bounding box center [379, 222] width 449 height 247
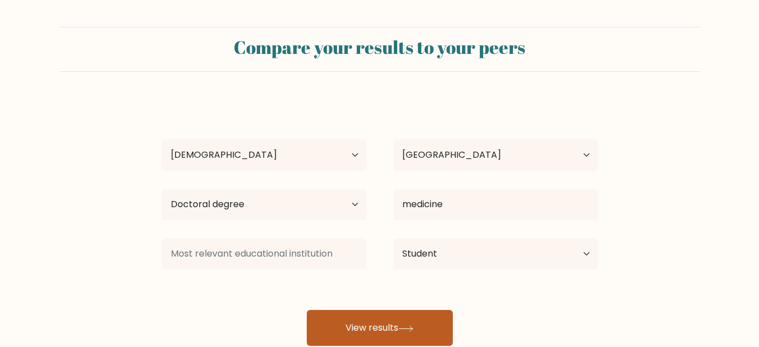
click at [397, 336] on button "View results" at bounding box center [380, 328] width 146 height 36
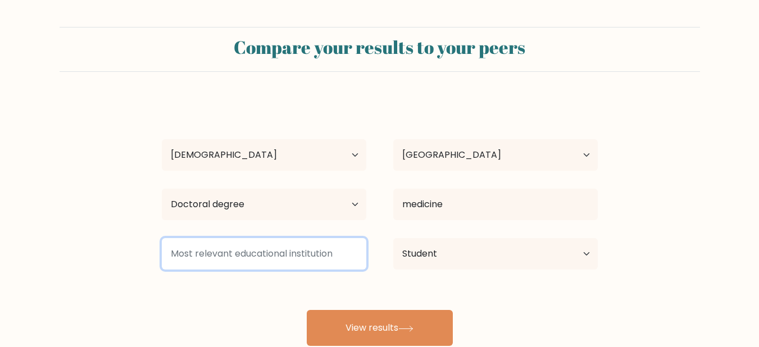
click at [318, 258] on input at bounding box center [264, 253] width 204 height 31
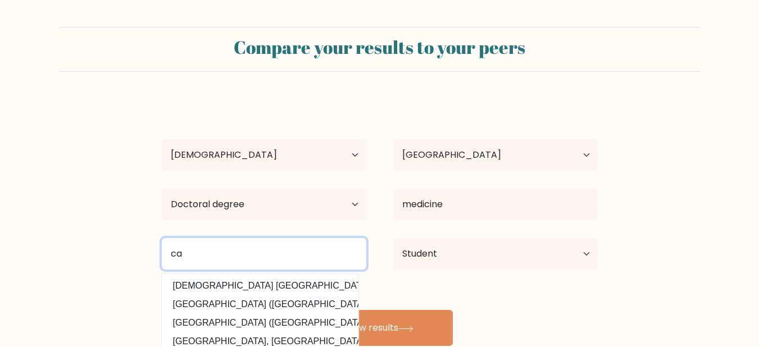
type input "c"
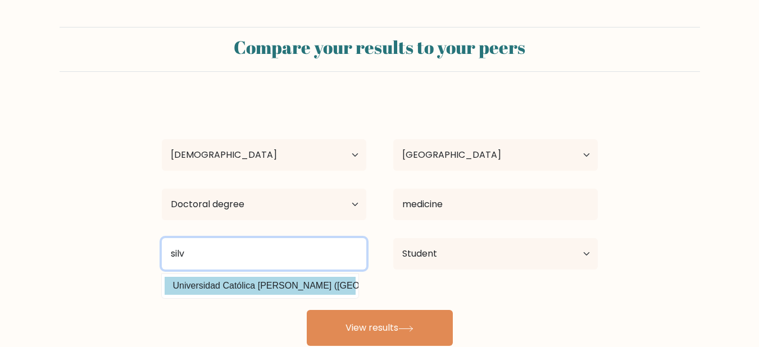
type input "silv"
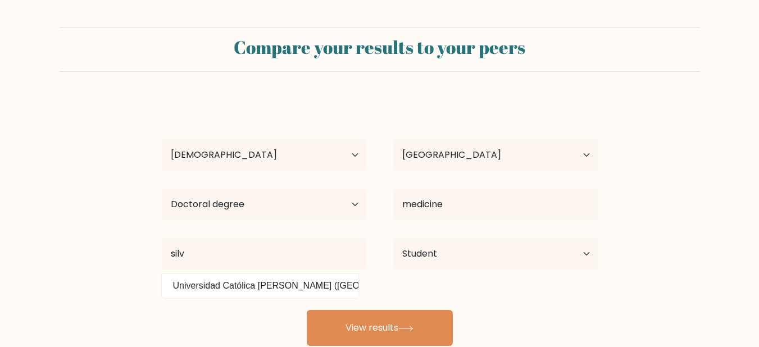
drag, startPoint x: 222, startPoint y: 290, endPoint x: 233, endPoint y: 281, distance: 13.6
click at [222, 289] on div "aly leon Age Under 18 years old 18-24 years old 25-34 years old 35-44 years old…" at bounding box center [379, 222] width 449 height 247
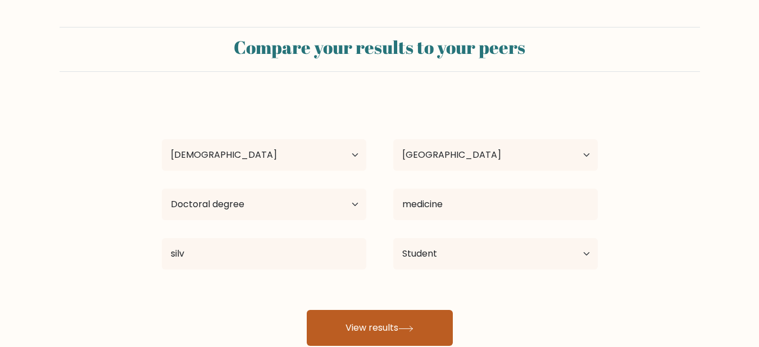
click at [310, 320] on button "View results" at bounding box center [380, 328] width 146 height 36
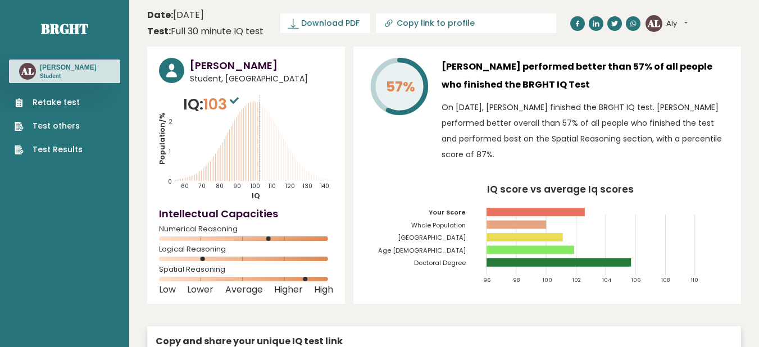
drag, startPoint x: 272, startPoint y: 237, endPoint x: 285, endPoint y: 237, distance: 12.9
click at [285, 237] on icon at bounding box center [246, 239] width 174 height 4
drag, startPoint x: 201, startPoint y: 258, endPoint x: 258, endPoint y: 252, distance: 57.7
click at [258, 255] on div "Logical Reasoning" at bounding box center [246, 256] width 174 height 18
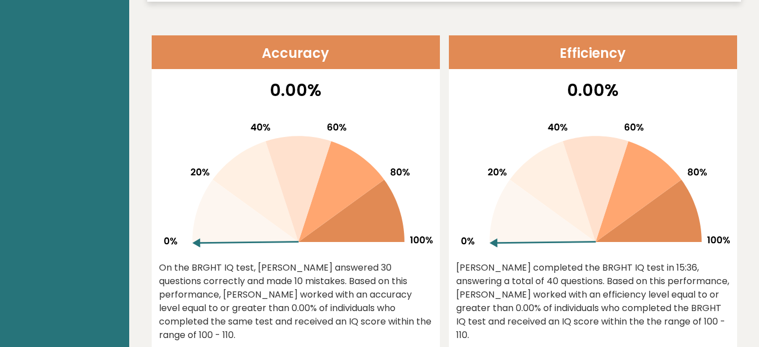
scroll to position [472, 0]
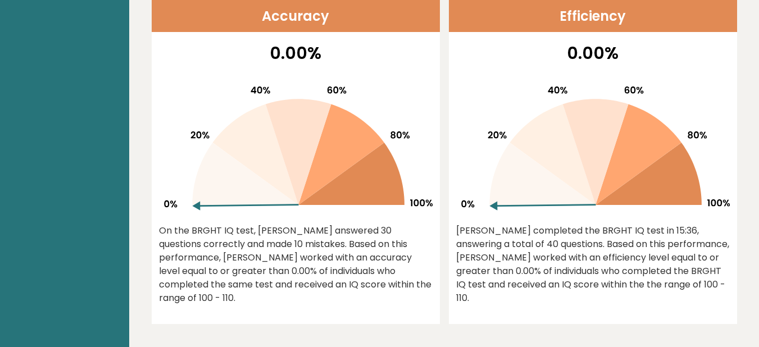
drag, startPoint x: 232, startPoint y: 215, endPoint x: 240, endPoint y: 207, distance: 11.5
click at [235, 212] on icon at bounding box center [296, 143] width 274 height 143
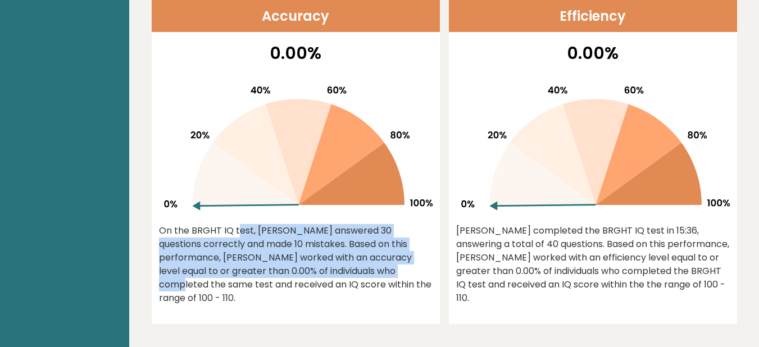
drag, startPoint x: 240, startPoint y: 207, endPoint x: 278, endPoint y: 267, distance: 71.7
click at [280, 267] on div "0.00% On the BRGHT IQ test, [PERSON_NAME] answered 30 questions correctly and m…" at bounding box center [296, 182] width 288 height 284
click at [278, 267] on div "On the BRGHT IQ test, [PERSON_NAME] answered 30 questions correctly and made 10…" at bounding box center [296, 264] width 274 height 81
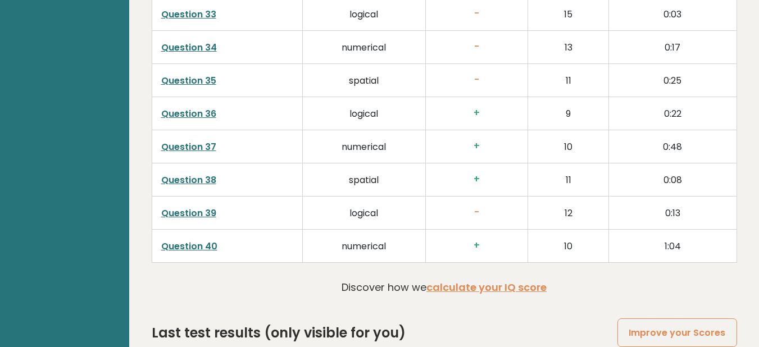
scroll to position [2892, 0]
